Goal: Task Accomplishment & Management: Use online tool/utility

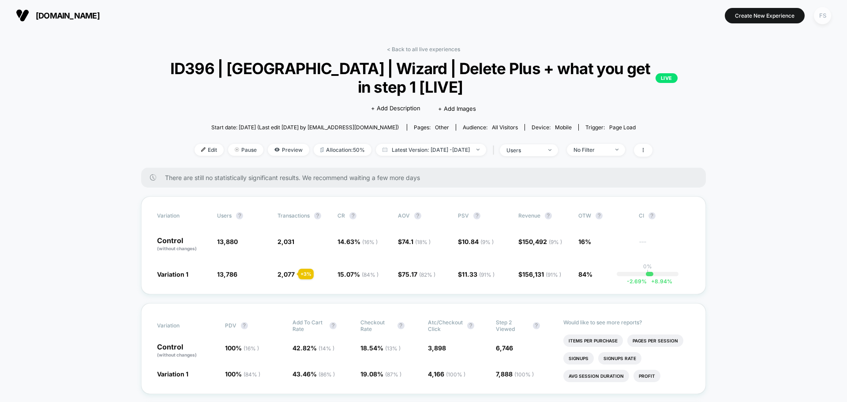
click at [826, 16] on div "FS" at bounding box center [822, 15] width 17 height 17
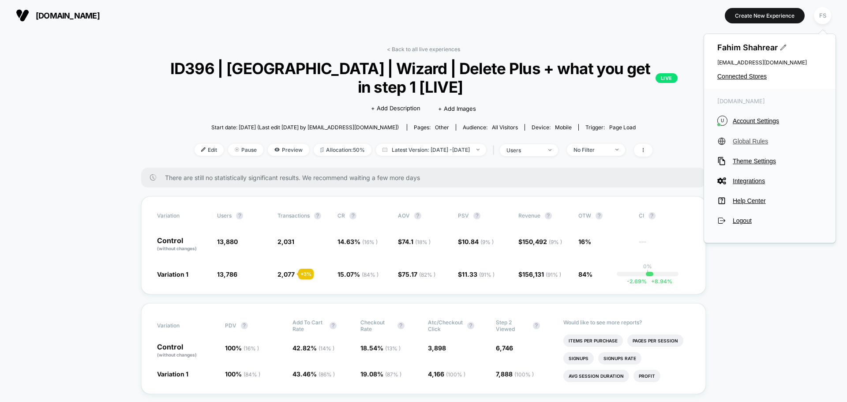
click at [741, 141] on span "Global Rules" at bounding box center [778, 141] width 90 height 7
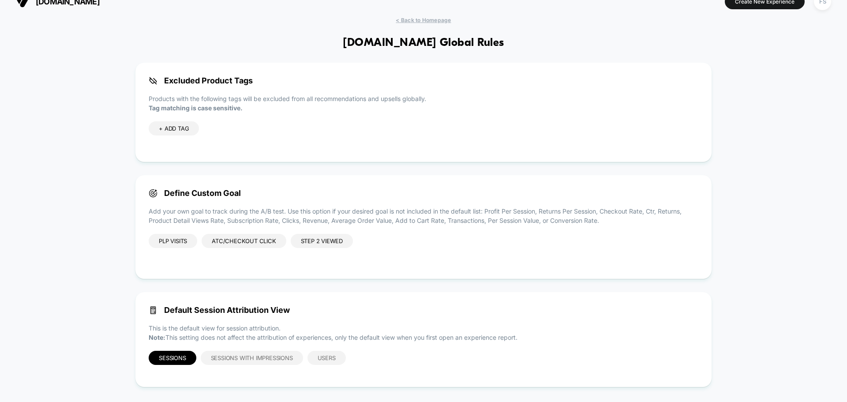
scroll to position [21, 0]
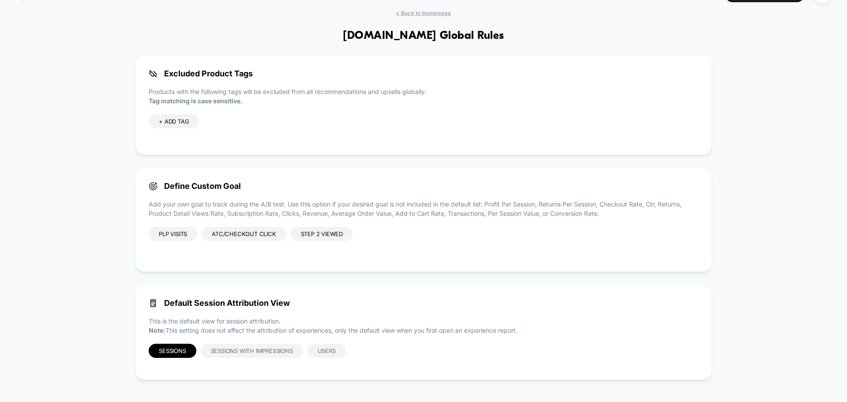
click at [241, 238] on div "ATC/Checkout click" at bounding box center [244, 234] width 84 height 14
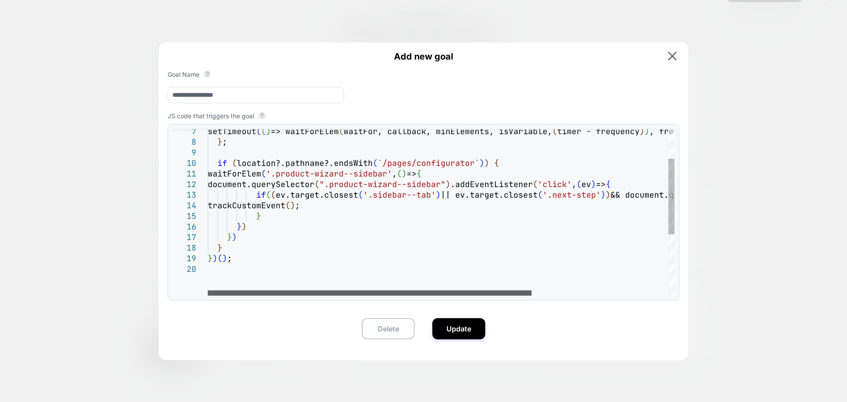
click at [485, 290] on div at bounding box center [370, 292] width 324 height 5
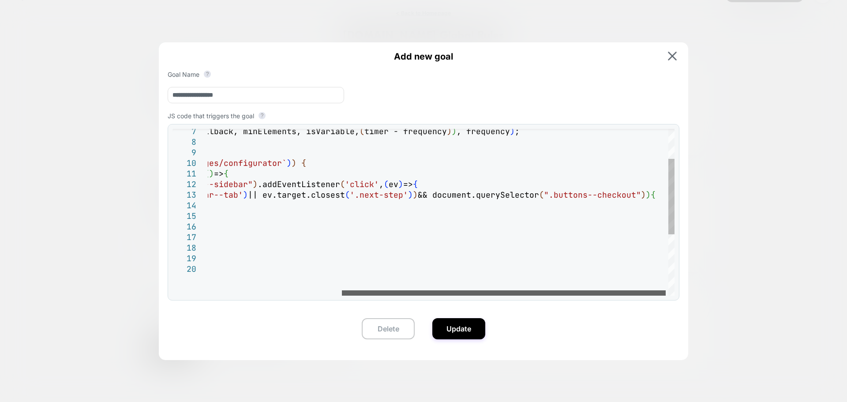
click at [542, 292] on div at bounding box center [504, 292] width 324 height 5
type textarea "**********"
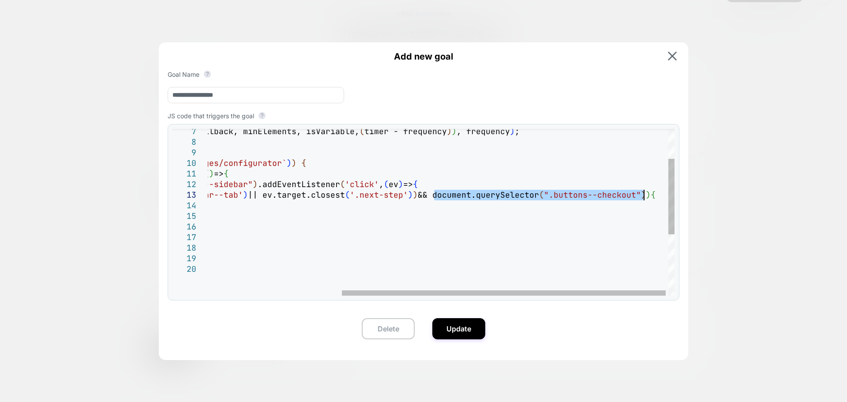
drag, startPoint x: 435, startPoint y: 194, endPoint x: 645, endPoint y: 192, distance: 210.0
click at [645, 192] on div "setTimeout ( ( ) => waitForElem ( waitFor, callback, minElements, isVariable, (…" at bounding box center [347, 247] width 664 height 368
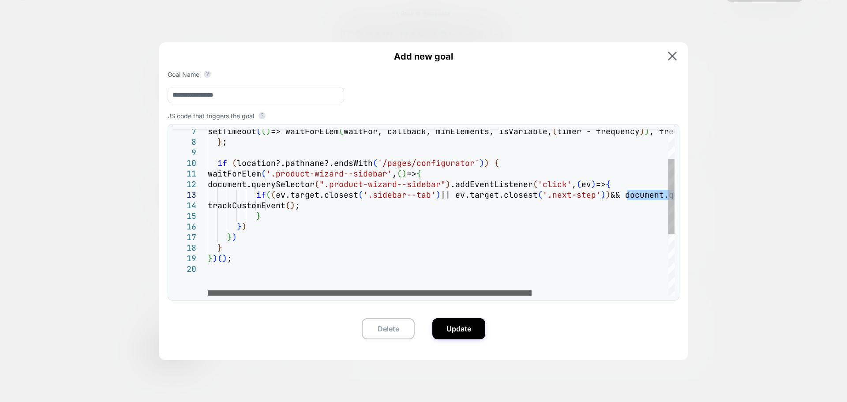
click at [380, 290] on div at bounding box center [370, 292] width 324 height 5
click at [395, 296] on div at bounding box center [370, 292] width 324 height 5
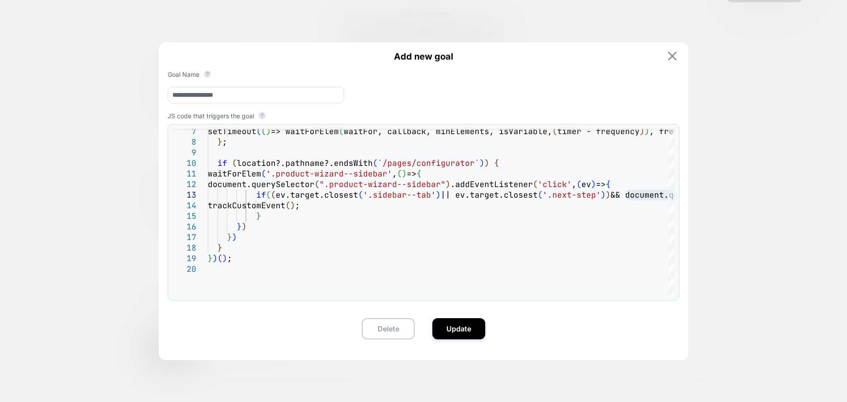
click at [671, 52] on img at bounding box center [672, 56] width 9 height 9
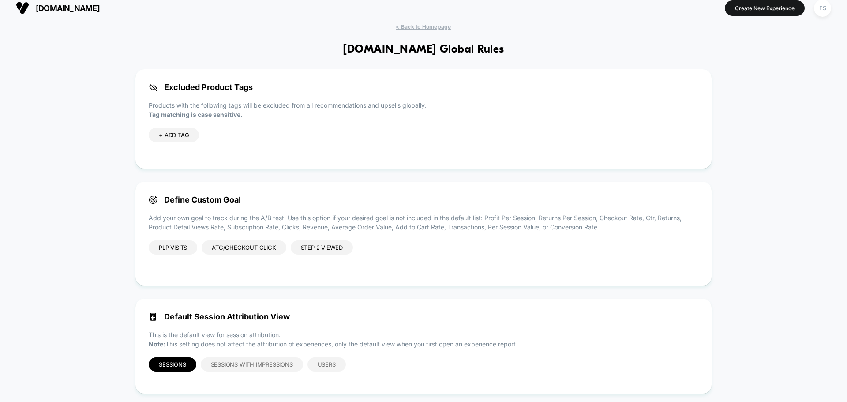
scroll to position [0, 0]
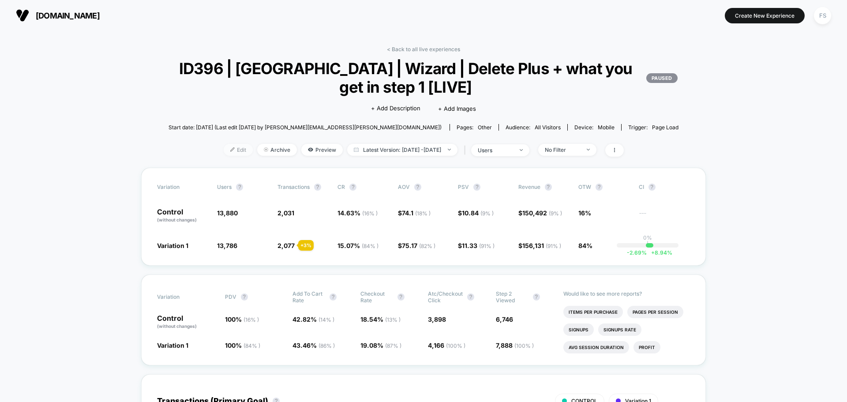
click at [225, 150] on span "Edit" at bounding box center [238, 150] width 29 height 12
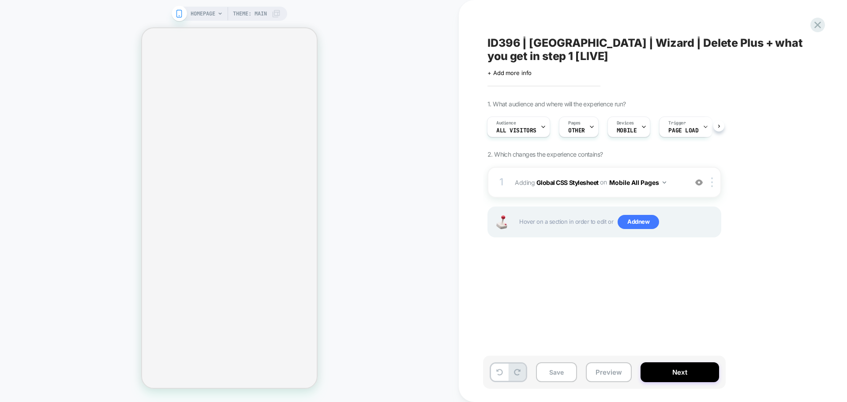
scroll to position [0, 1]
click at [685, 378] on button "Next" at bounding box center [680, 372] width 79 height 20
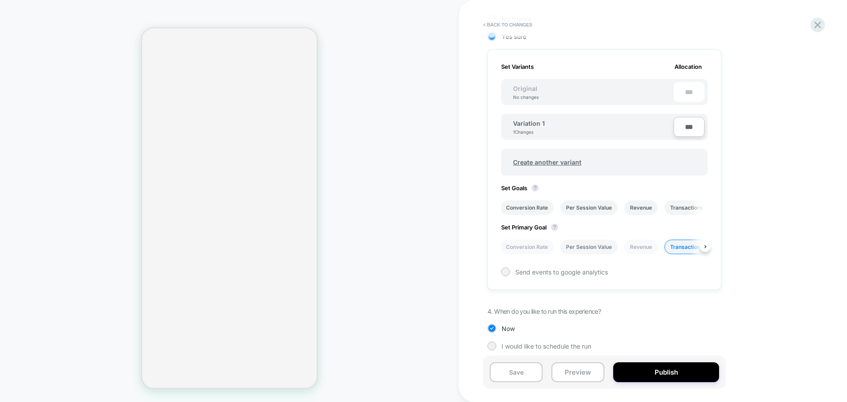
scroll to position [247, 0]
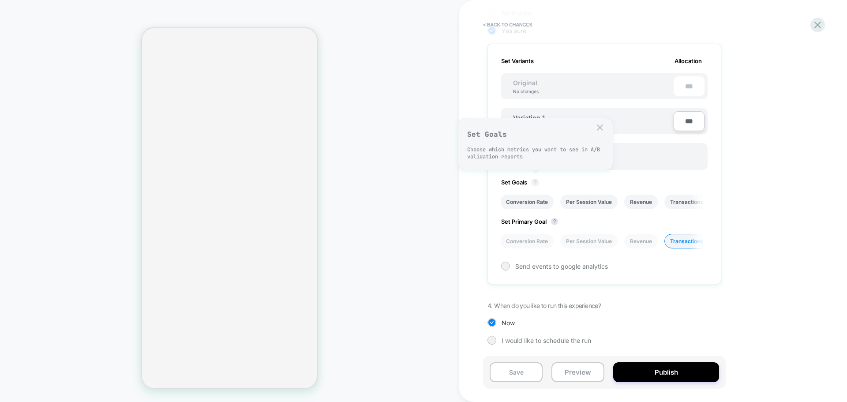
click at [535, 182] on button "?" at bounding box center [535, 182] width 7 height 7
click at [523, 198] on li "Conversion Rate" at bounding box center [526, 202] width 53 height 15
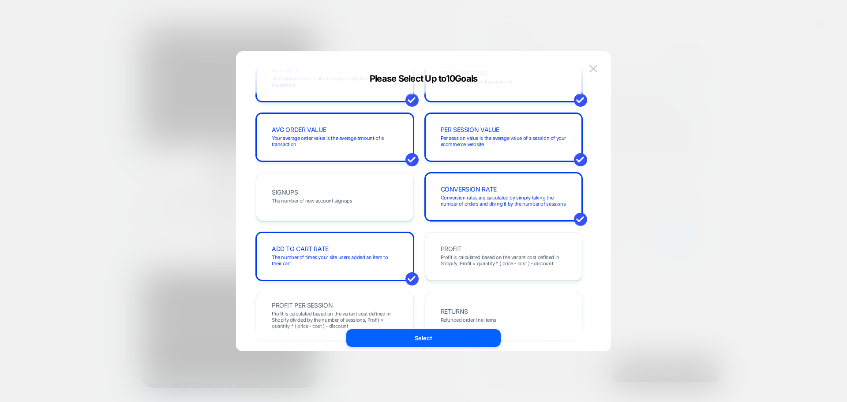
scroll to position [0, 0]
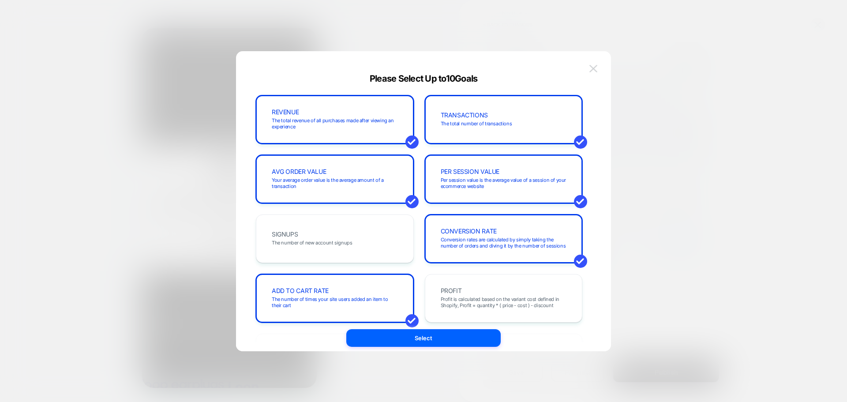
click at [595, 65] on img at bounding box center [594, 69] width 8 height 8
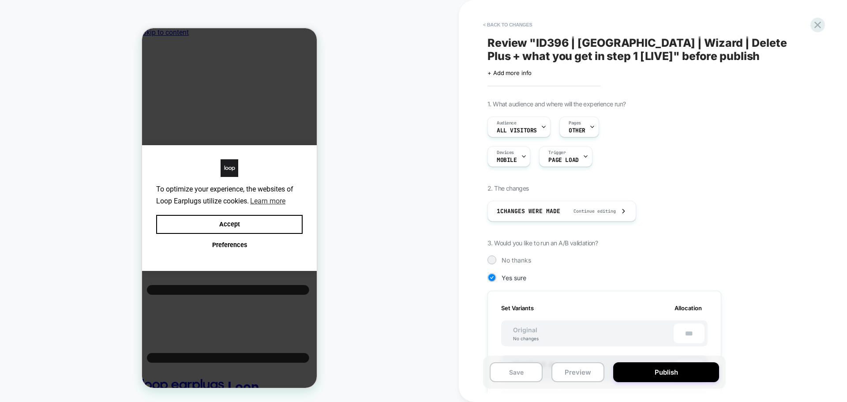
click at [763, 150] on div "1. What audience and where will the experience run? Audience All Visitors Pages…" at bounding box center [649, 352] width 322 height 505
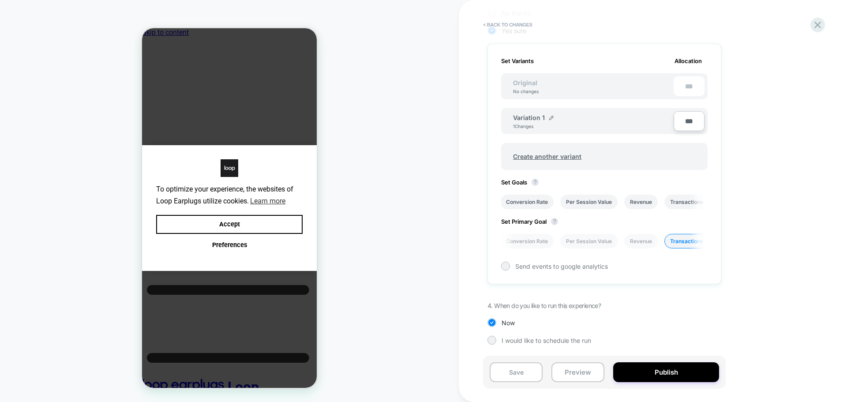
scroll to position [0, 4]
click at [292, 215] on button "Accept" at bounding box center [229, 224] width 146 height 19
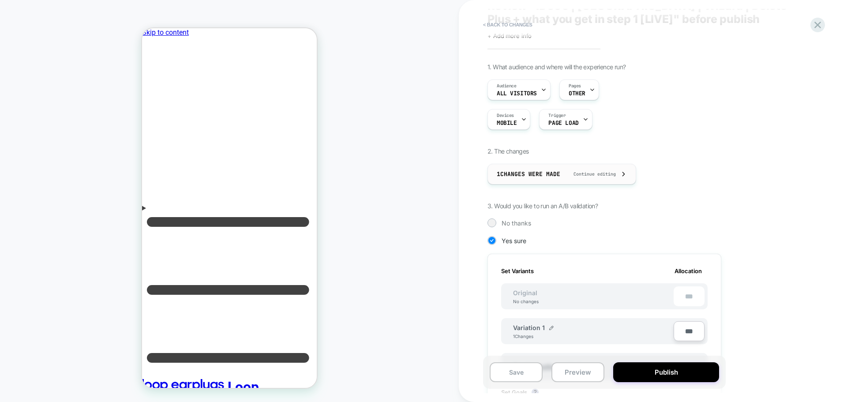
scroll to position [0, 0]
